Goal: Information Seeking & Learning: Learn about a topic

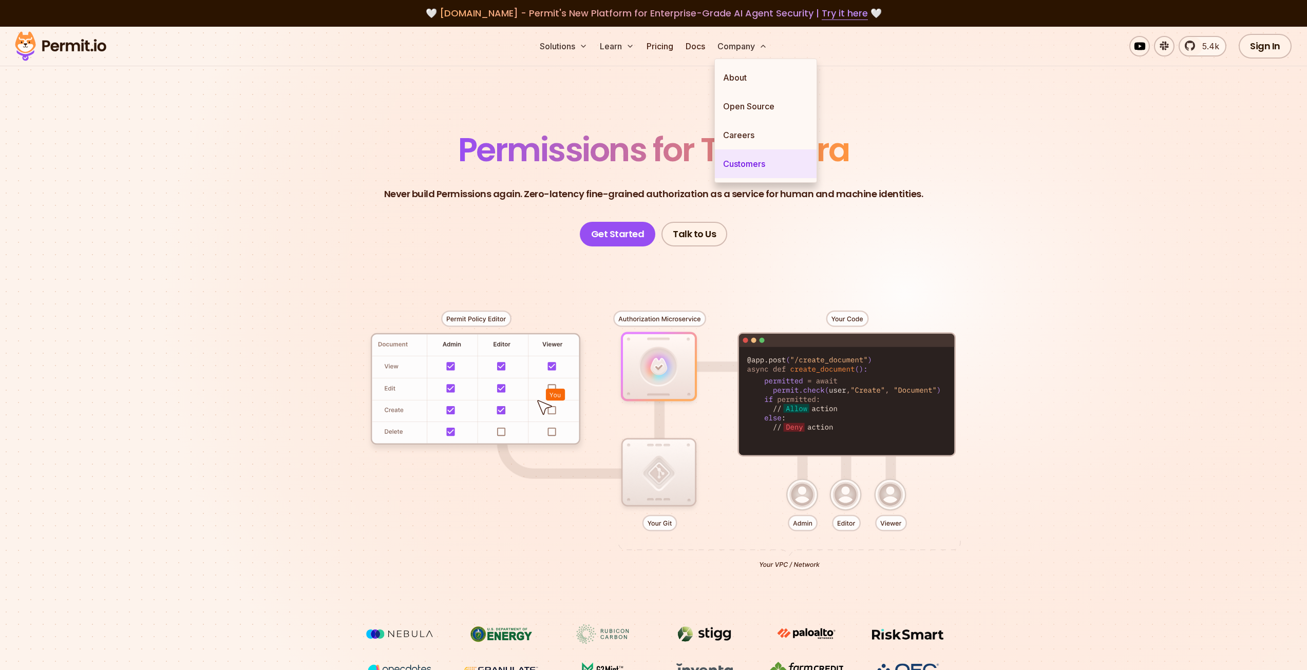
click at [765, 161] on link "Customers" at bounding box center [766, 163] width 102 height 29
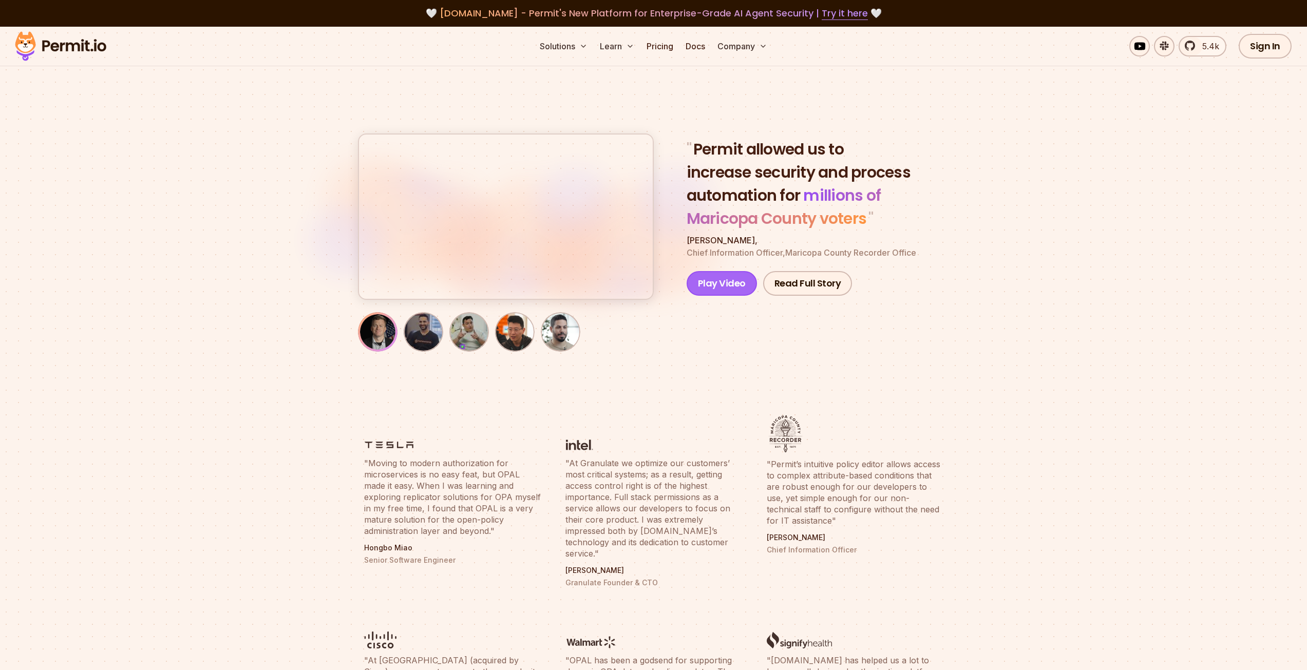
click at [741, 284] on button "Play Video" at bounding box center [722, 283] width 70 height 25
click at [668, 46] on link "Pricing" at bounding box center [660, 46] width 35 height 21
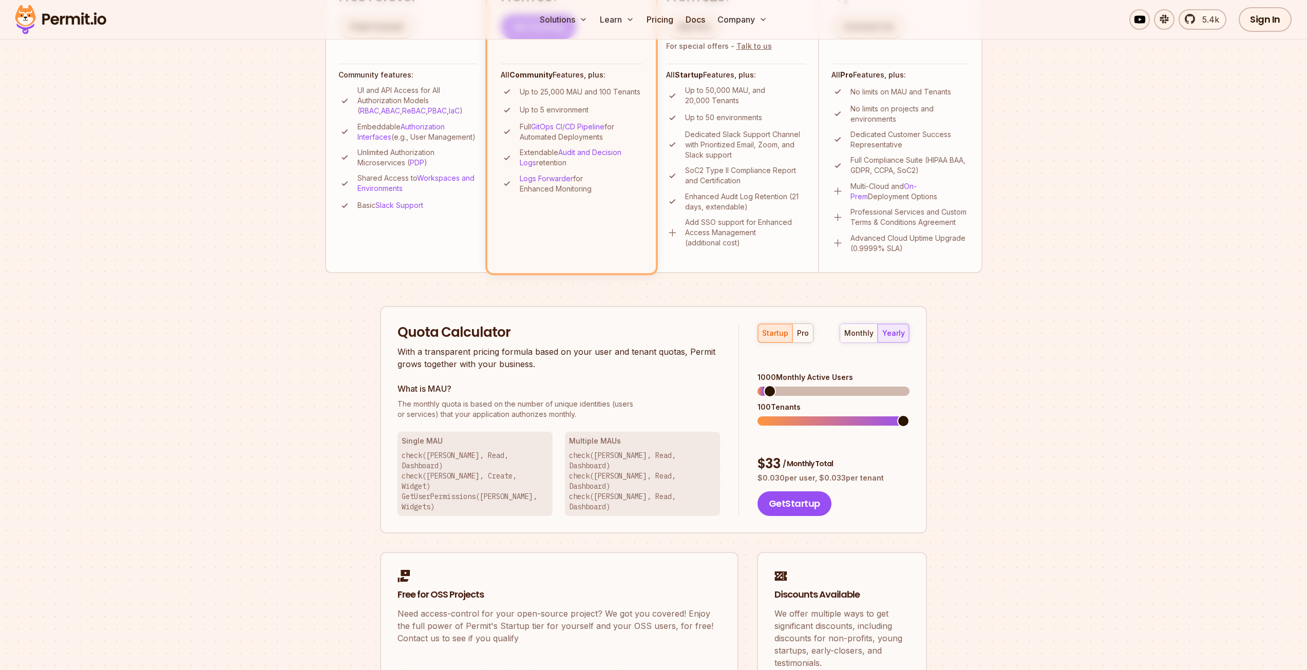
scroll to position [411, 0]
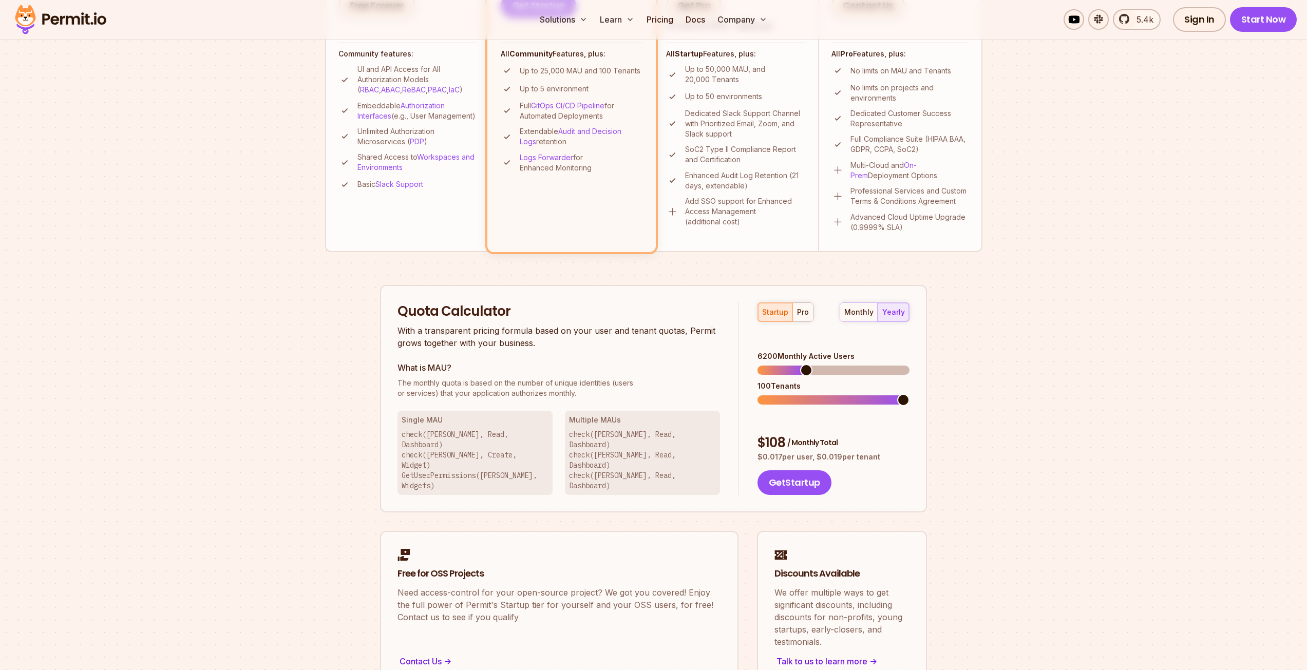
click at [804, 364] on span at bounding box center [806, 370] width 12 height 12
click at [803, 396] on span at bounding box center [834, 400] width 152 height 9
click at [910, 402] on span at bounding box center [834, 400] width 152 height 9
click at [857, 311] on div "monthly" at bounding box center [858, 312] width 29 height 10
click at [881, 311] on button "yearly" at bounding box center [893, 312] width 31 height 18
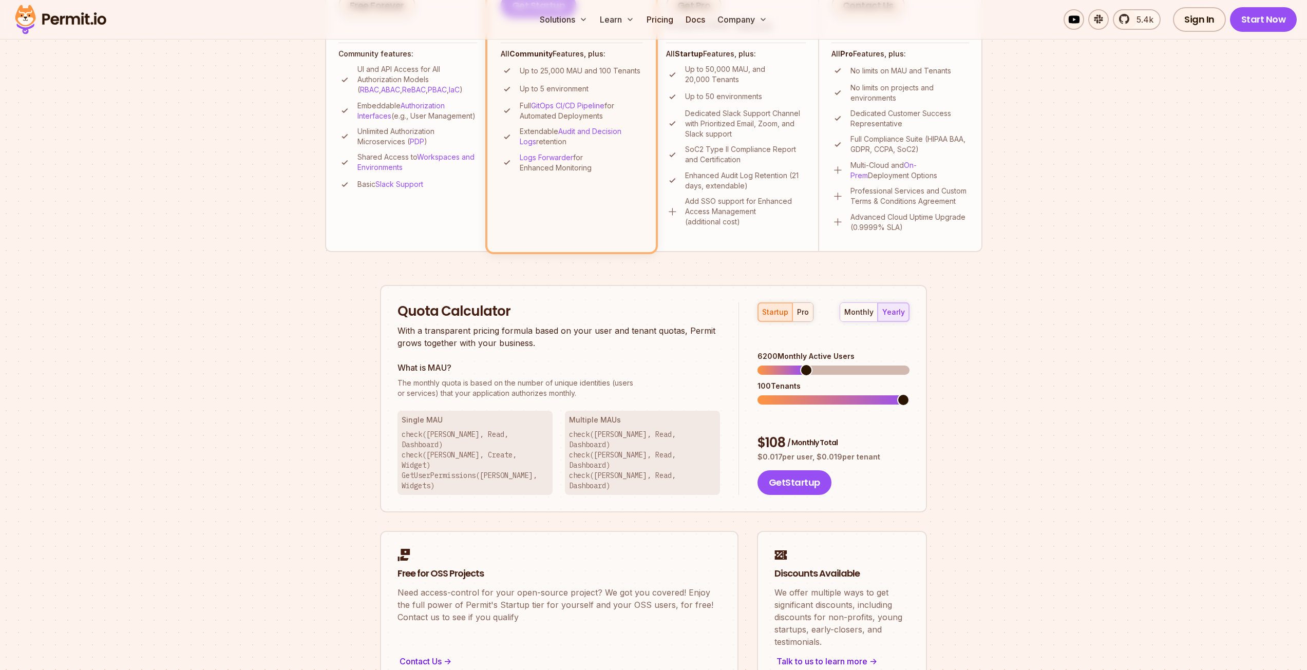
click at [800, 316] on div "pro" at bounding box center [803, 312] width 12 height 10
click at [827, 376] on span at bounding box center [828, 370] width 12 height 12
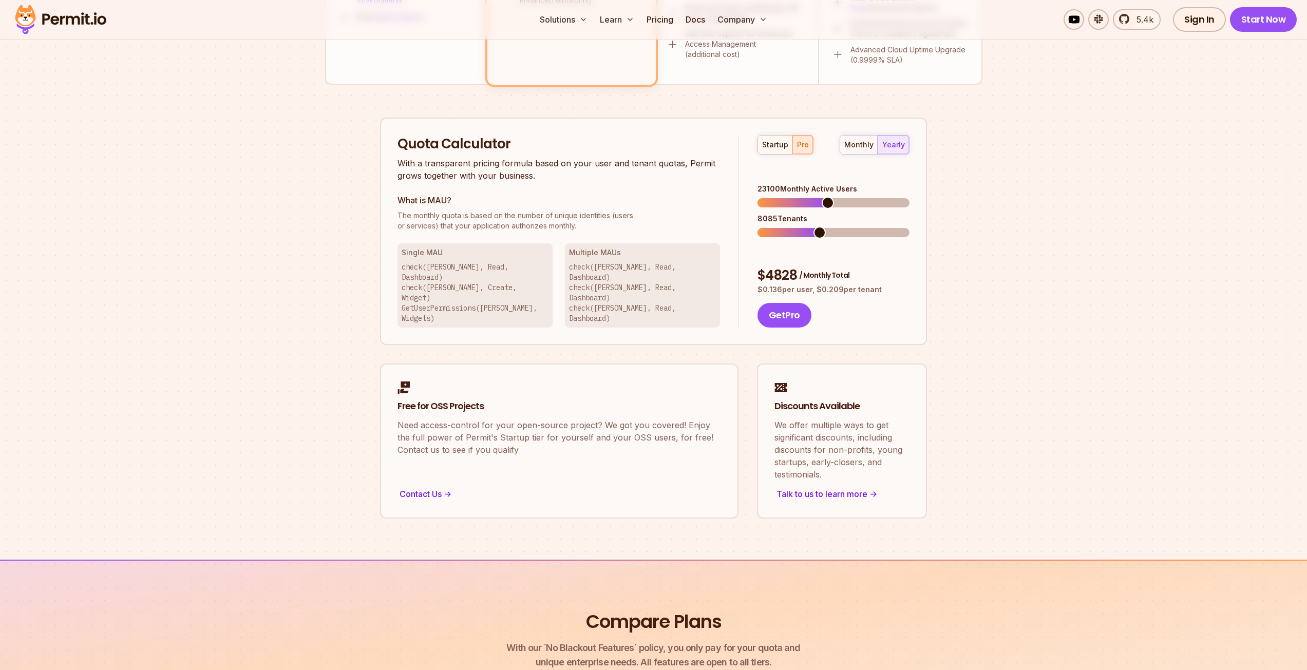
scroll to position [270, 0]
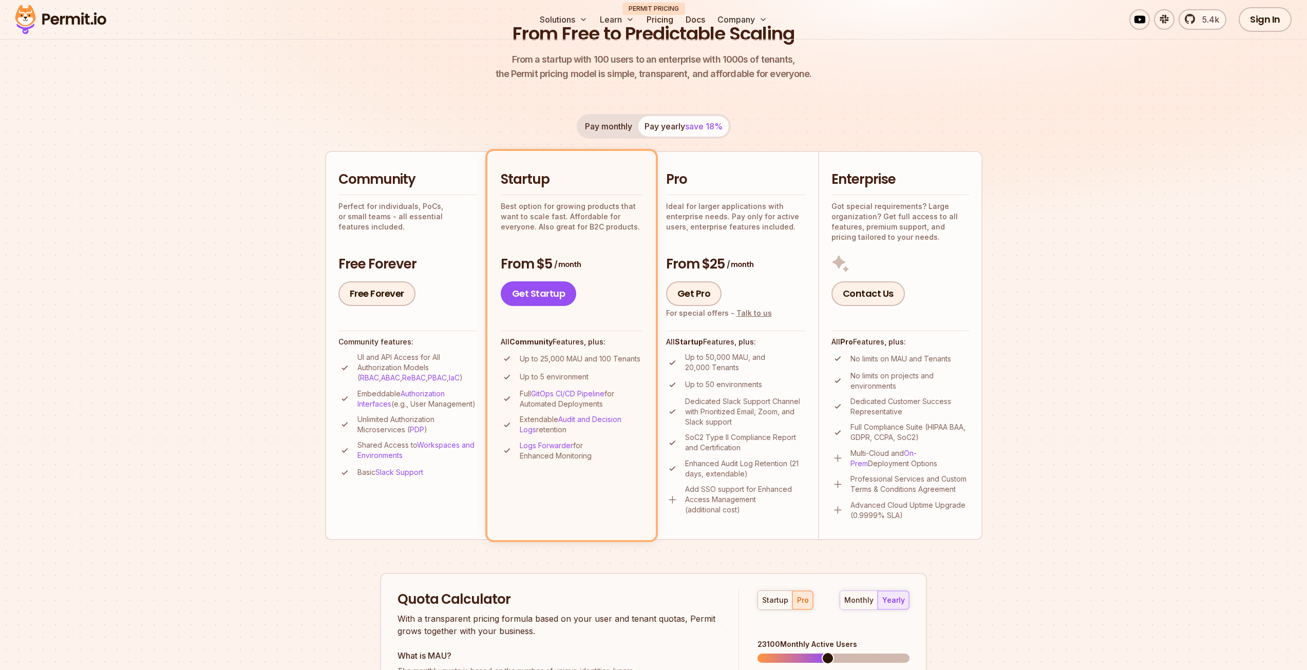
scroll to position [0, 0]
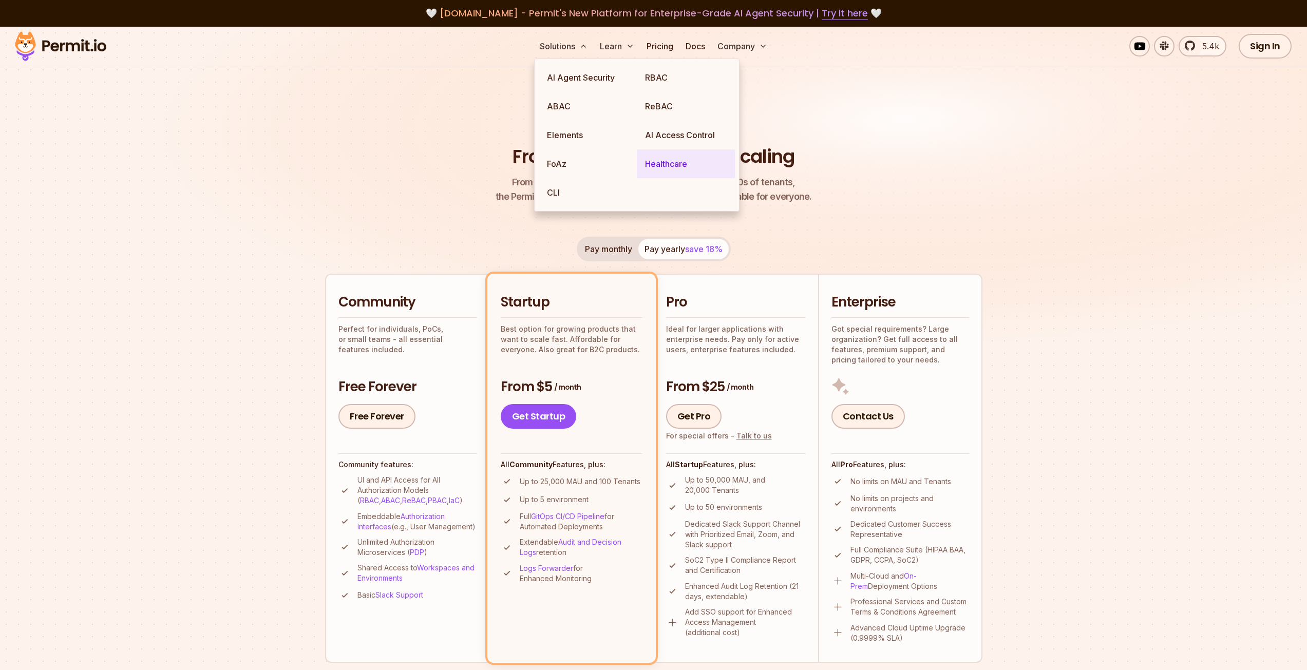
click at [665, 160] on link "Healthcare" at bounding box center [686, 163] width 98 height 29
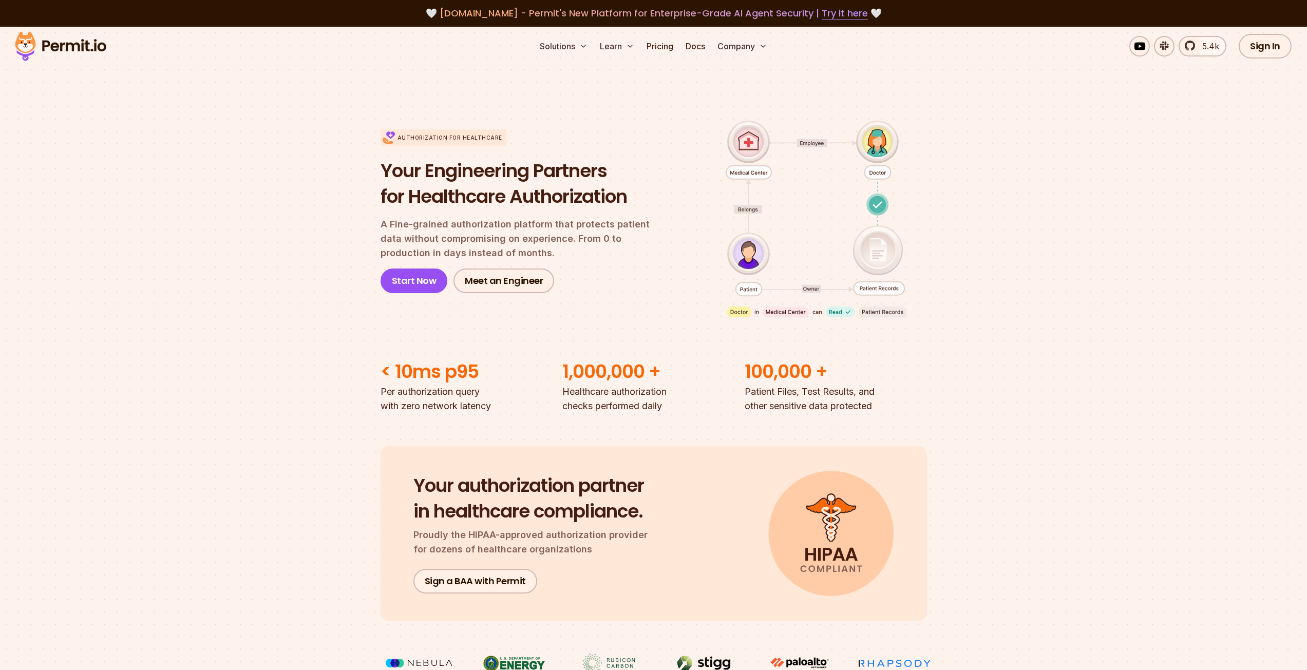
click at [65, 45] on img at bounding box center [60, 46] width 101 height 35
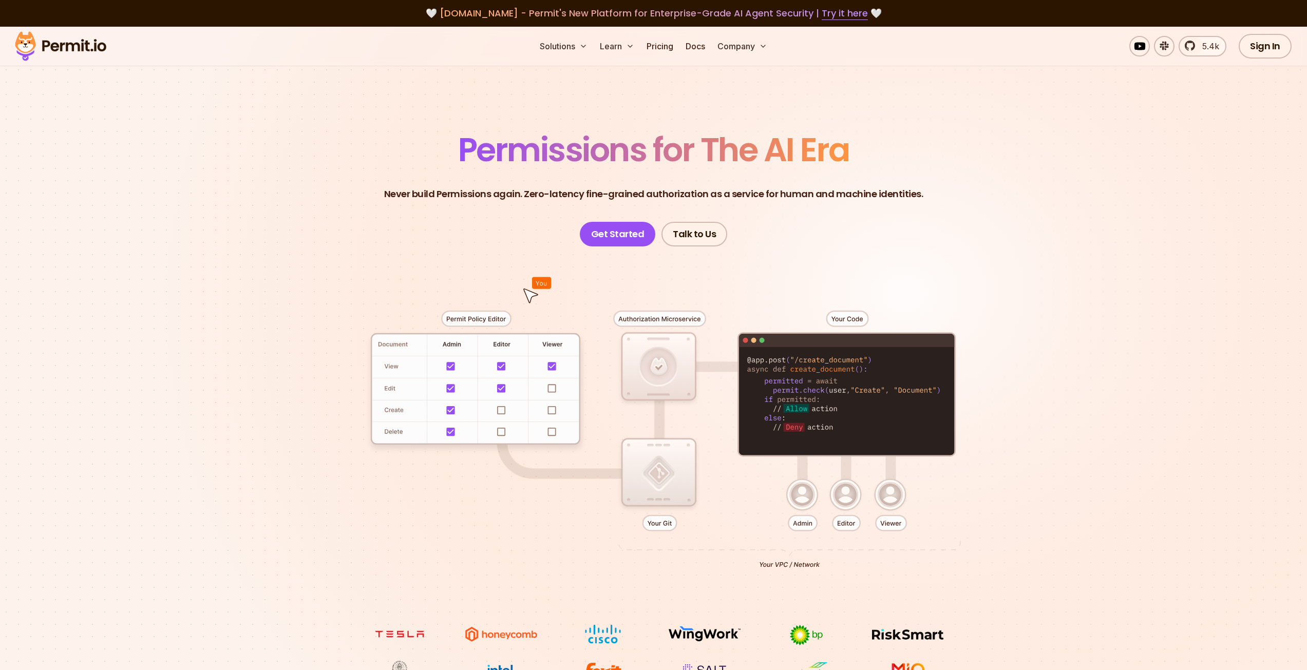
scroll to position [308, 0]
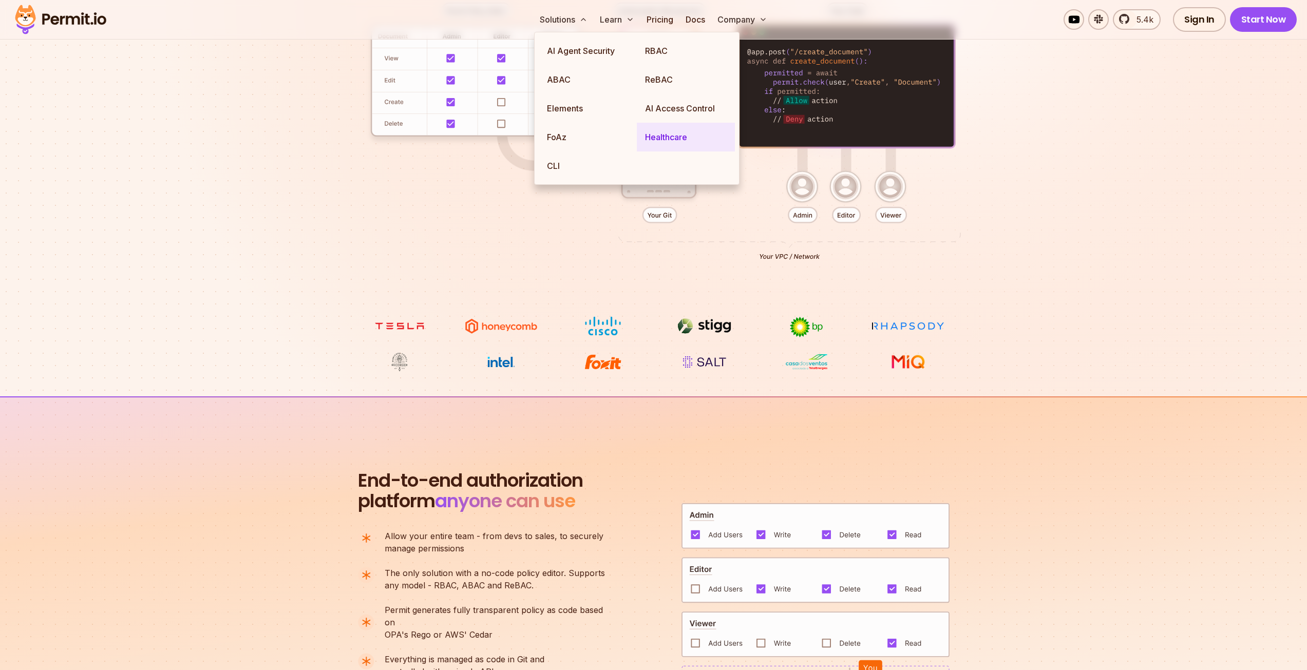
click at [668, 137] on link "Healthcare" at bounding box center [686, 137] width 98 height 29
